Goal: Entertainment & Leisure: Consume media (video, audio)

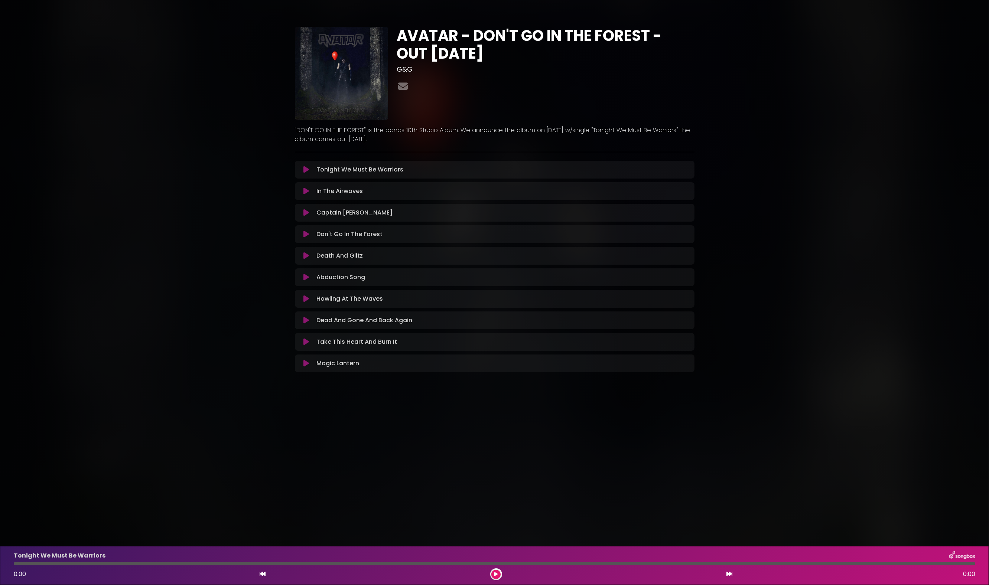
click at [307, 170] on icon at bounding box center [306, 169] width 6 height 7
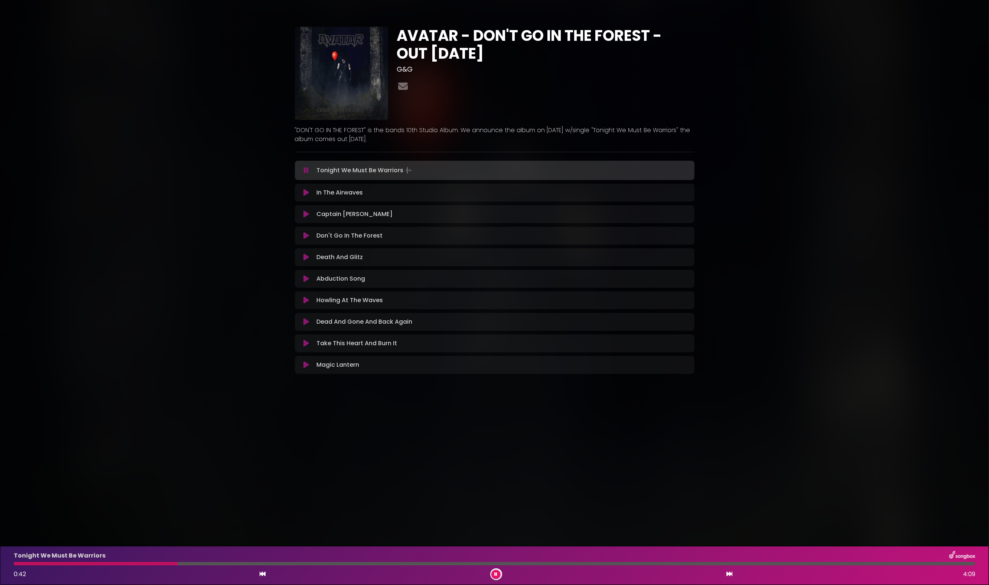
click at [495, 573] on icon at bounding box center [495, 574] width 3 height 4
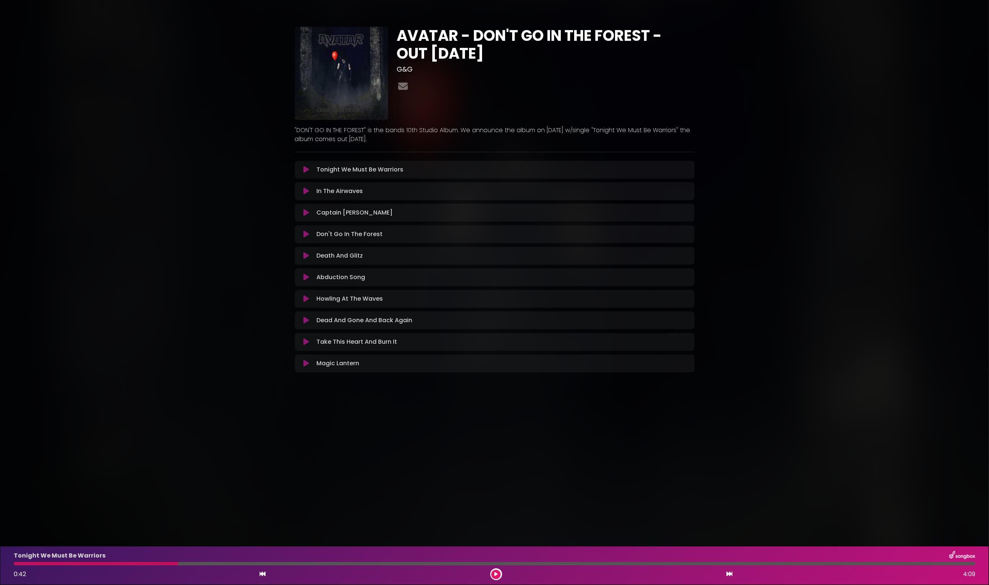
click at [494, 571] on button at bounding box center [495, 574] width 9 height 9
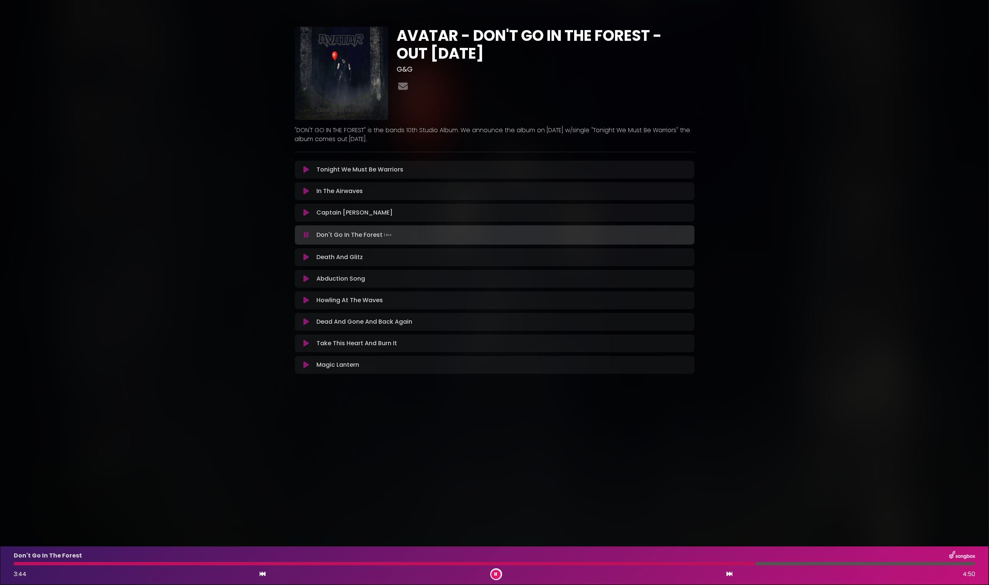
click at [498, 574] on button at bounding box center [495, 574] width 9 height 9
click at [306, 233] on icon at bounding box center [306, 234] width 6 height 7
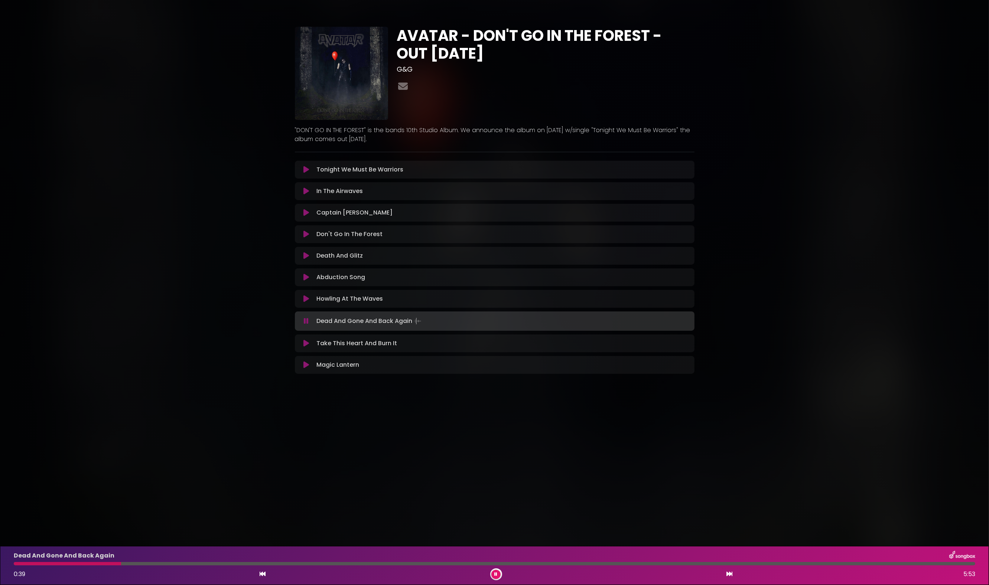
click at [496, 576] on icon at bounding box center [495, 574] width 3 height 4
click at [494, 575] on icon at bounding box center [495, 574] width 3 height 4
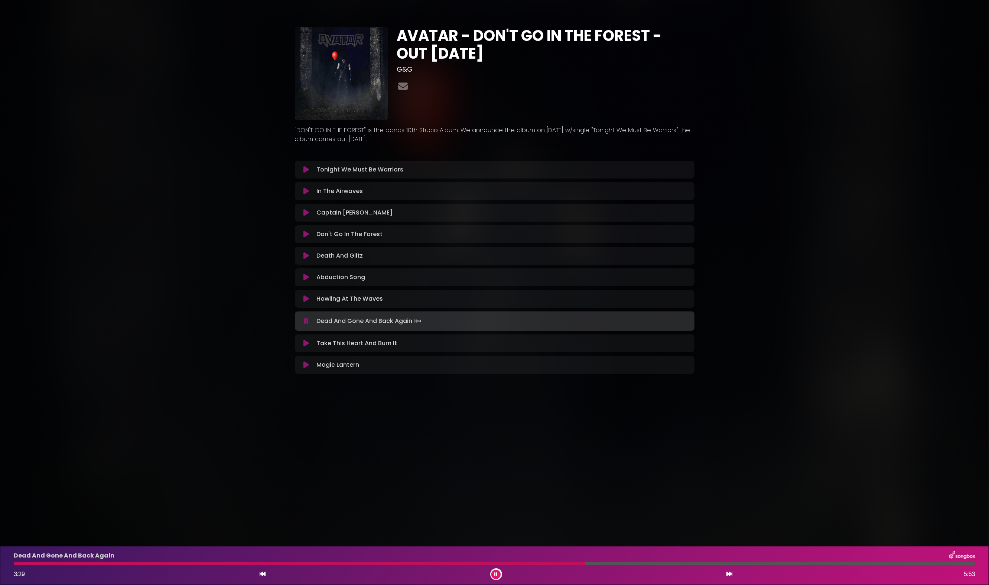
click at [495, 576] on icon at bounding box center [495, 574] width 3 height 4
click at [491, 570] on button at bounding box center [495, 574] width 9 height 9
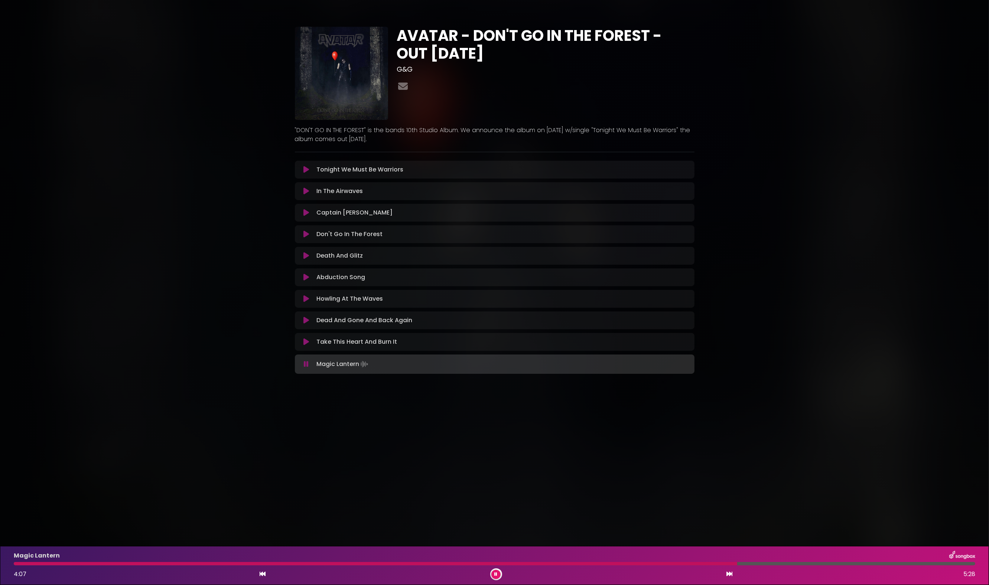
click at [60, 581] on div "Magic Lantern 4:07 5:28" at bounding box center [494, 565] width 989 height 39
click at [305, 233] on icon at bounding box center [306, 234] width 6 height 7
